Goal: Task Accomplishment & Management: Use online tool/utility

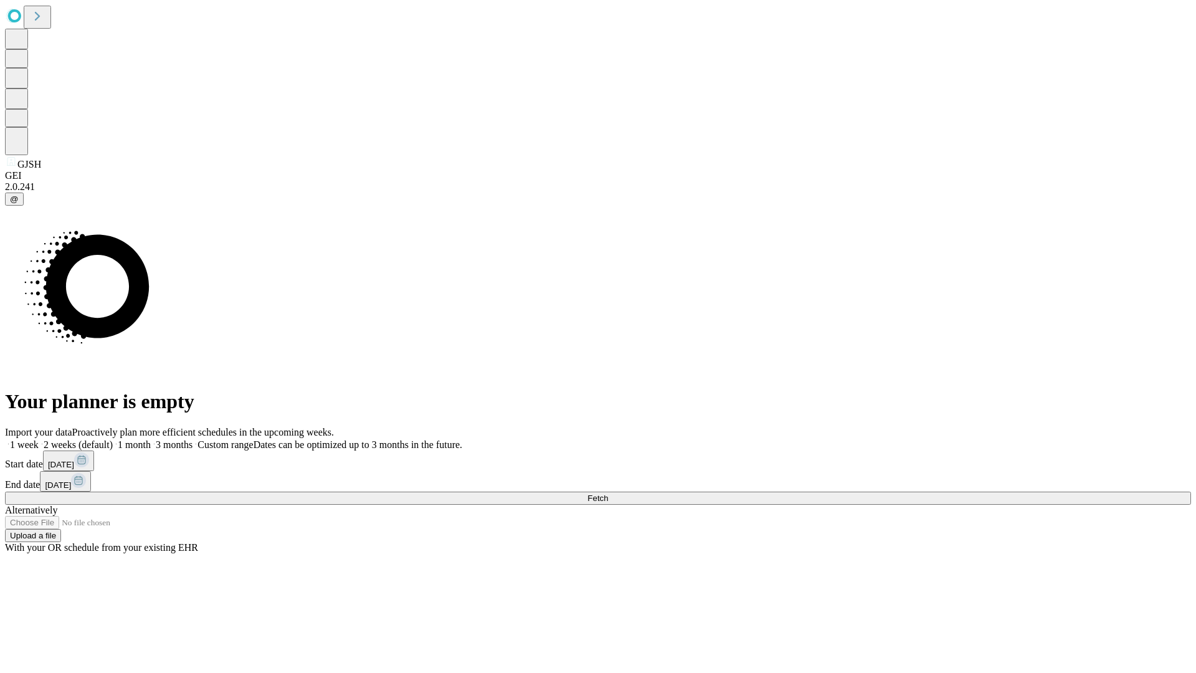
click at [608, 494] on span "Fetch" at bounding box center [598, 498] width 21 height 9
